Goal: Find specific page/section: Find specific page/section

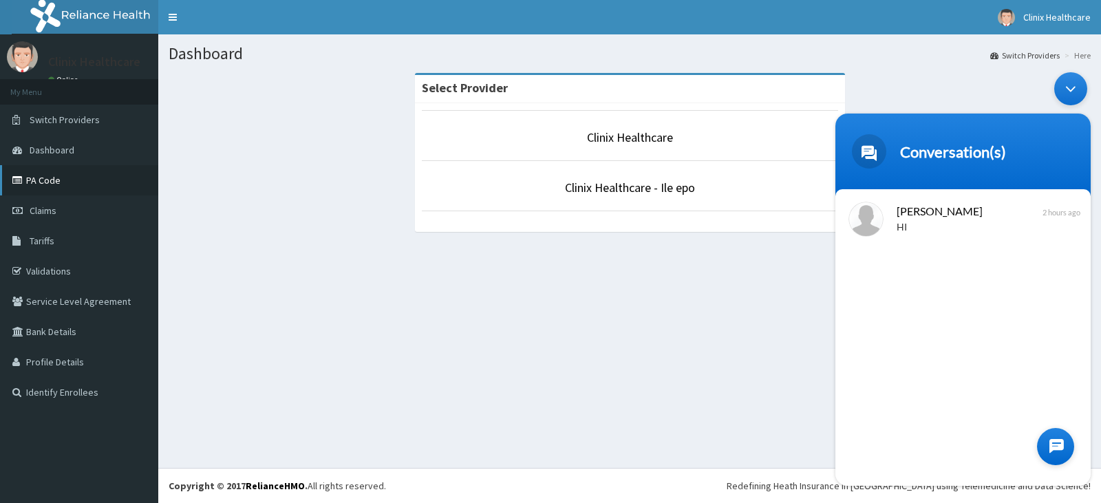
click at [52, 182] on link "PA Code" at bounding box center [79, 180] width 158 height 30
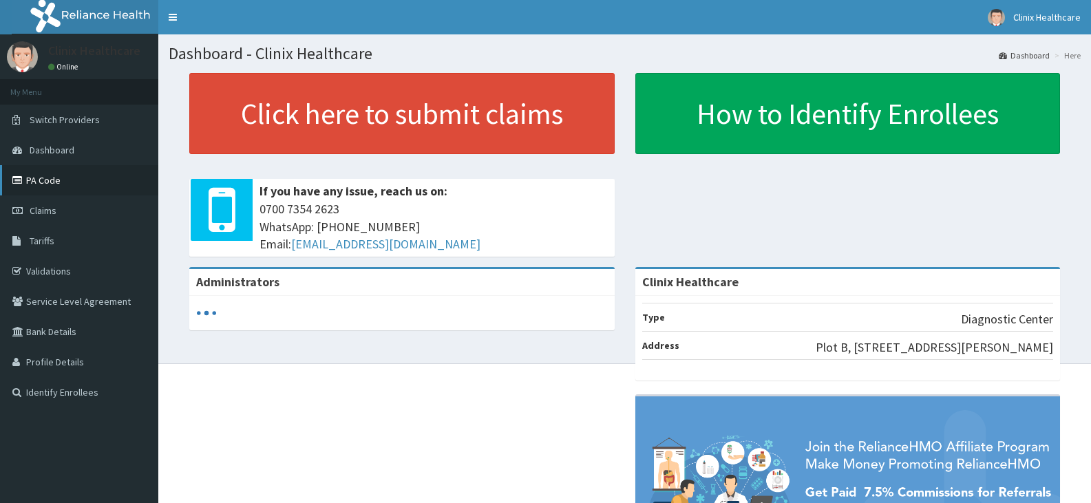
click at [44, 190] on link "PA Code" at bounding box center [79, 180] width 158 height 30
